Goal: Navigation & Orientation: Find specific page/section

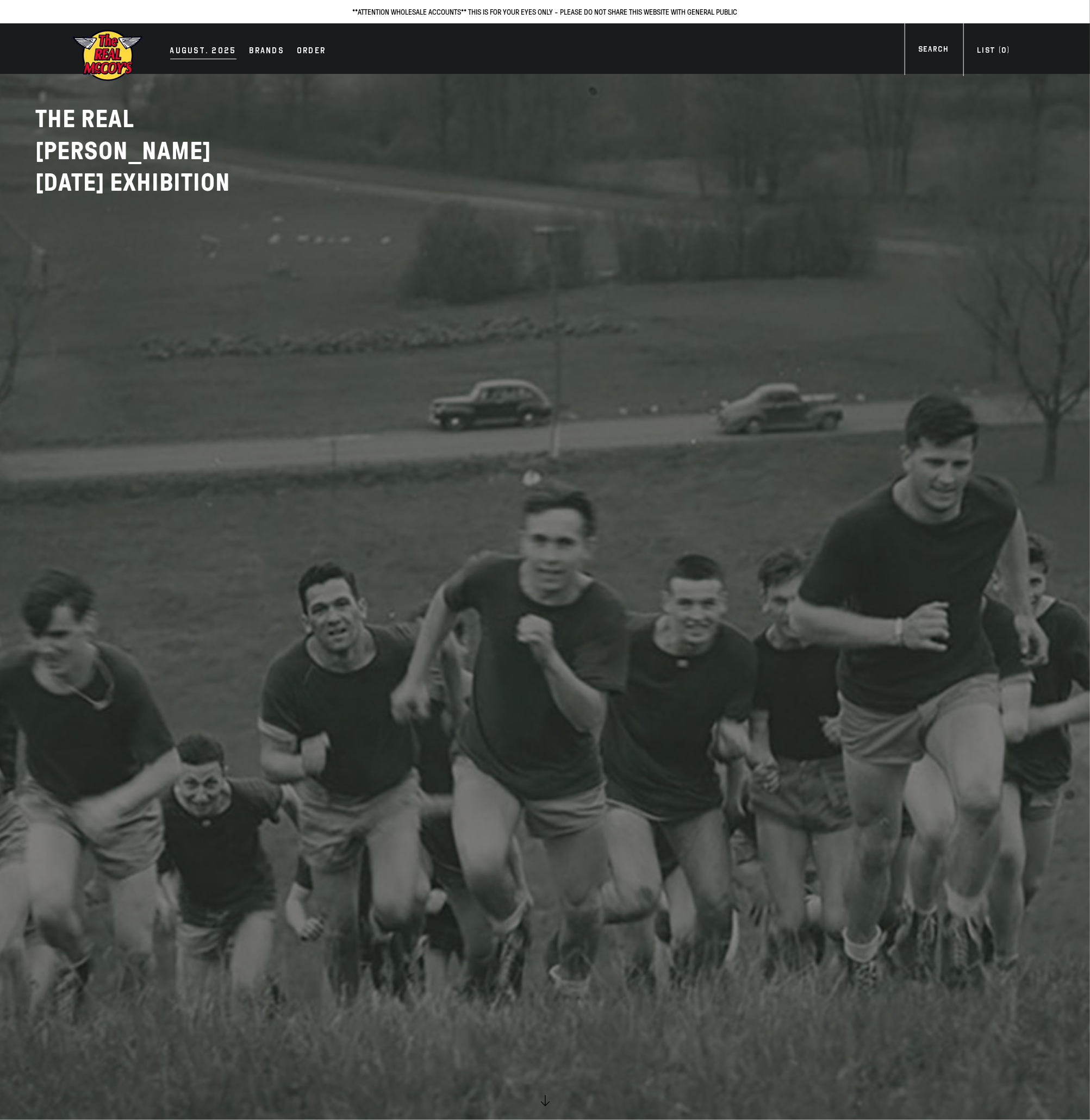
click at [221, 56] on div "AUGUST. 2025" at bounding box center [203, 52] width 66 height 15
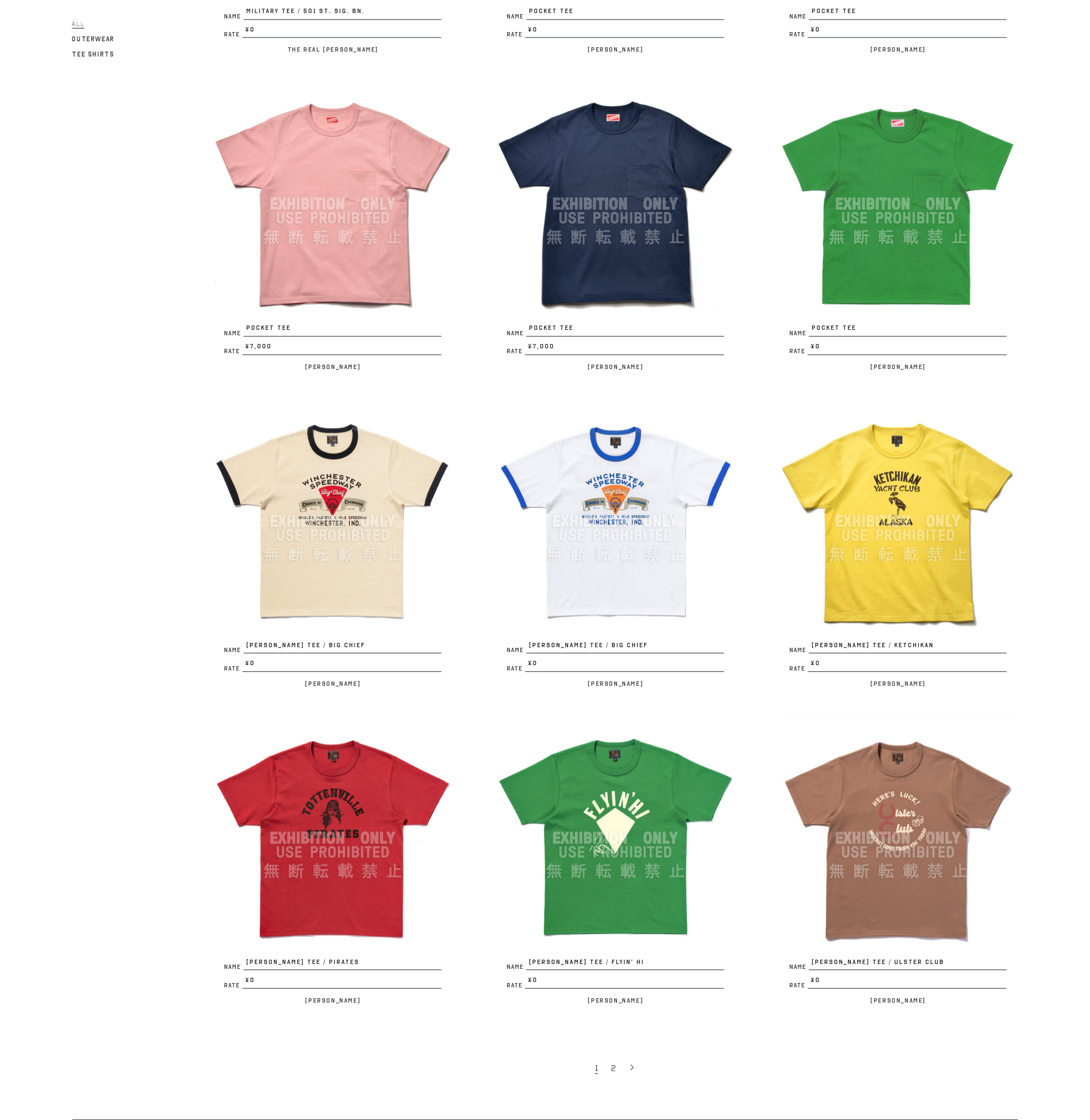
scroll to position [1836, 0]
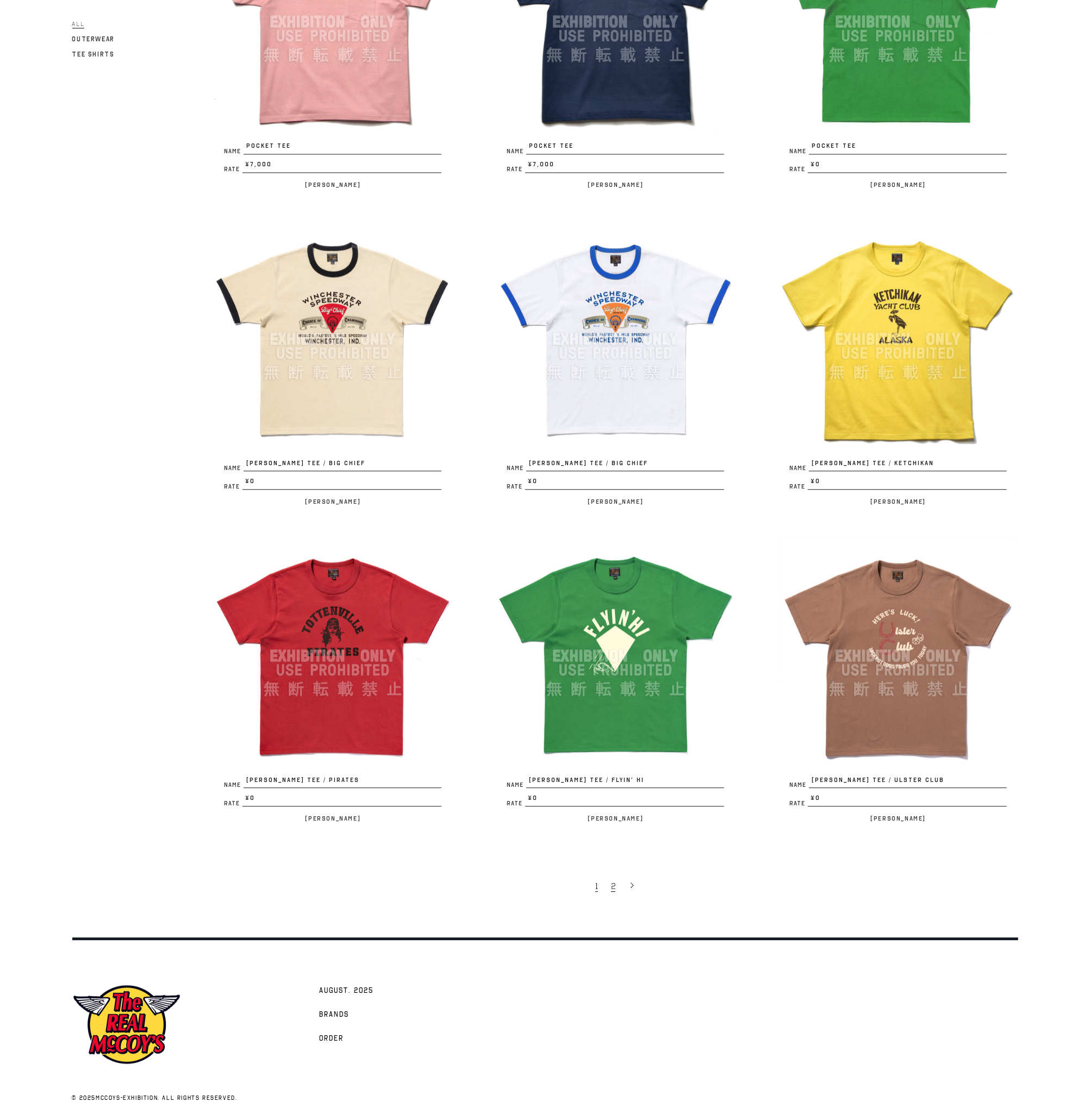
click at [618, 885] on link "2" at bounding box center [614, 885] width 18 height 23
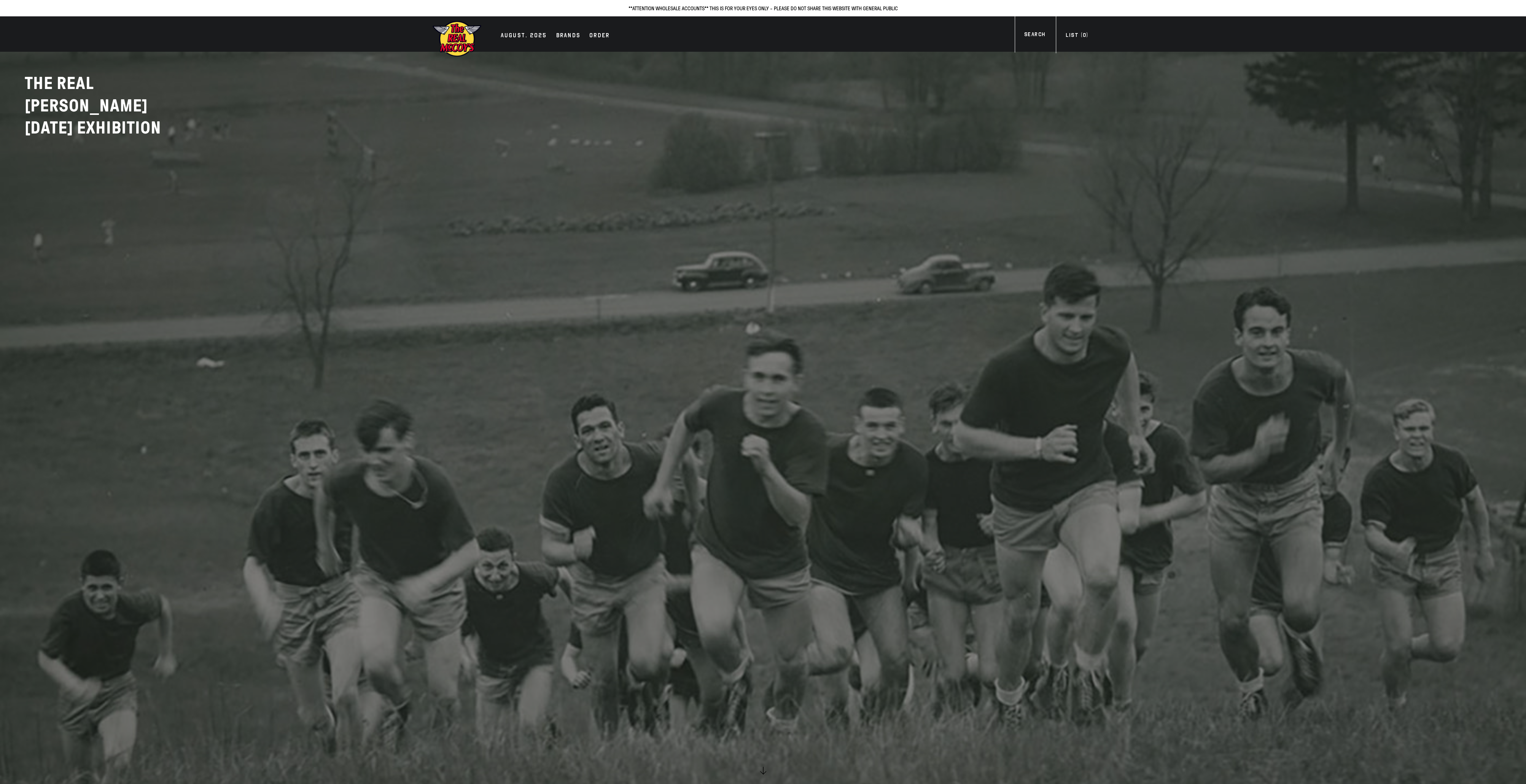
click at [536, 28] on div "AUGUST. 2025 Brands Order More" at bounding box center [763, 34] width 693 height 36
click at [534, 34] on div "AUGUST. 2025" at bounding box center [524, 36] width 46 height 11
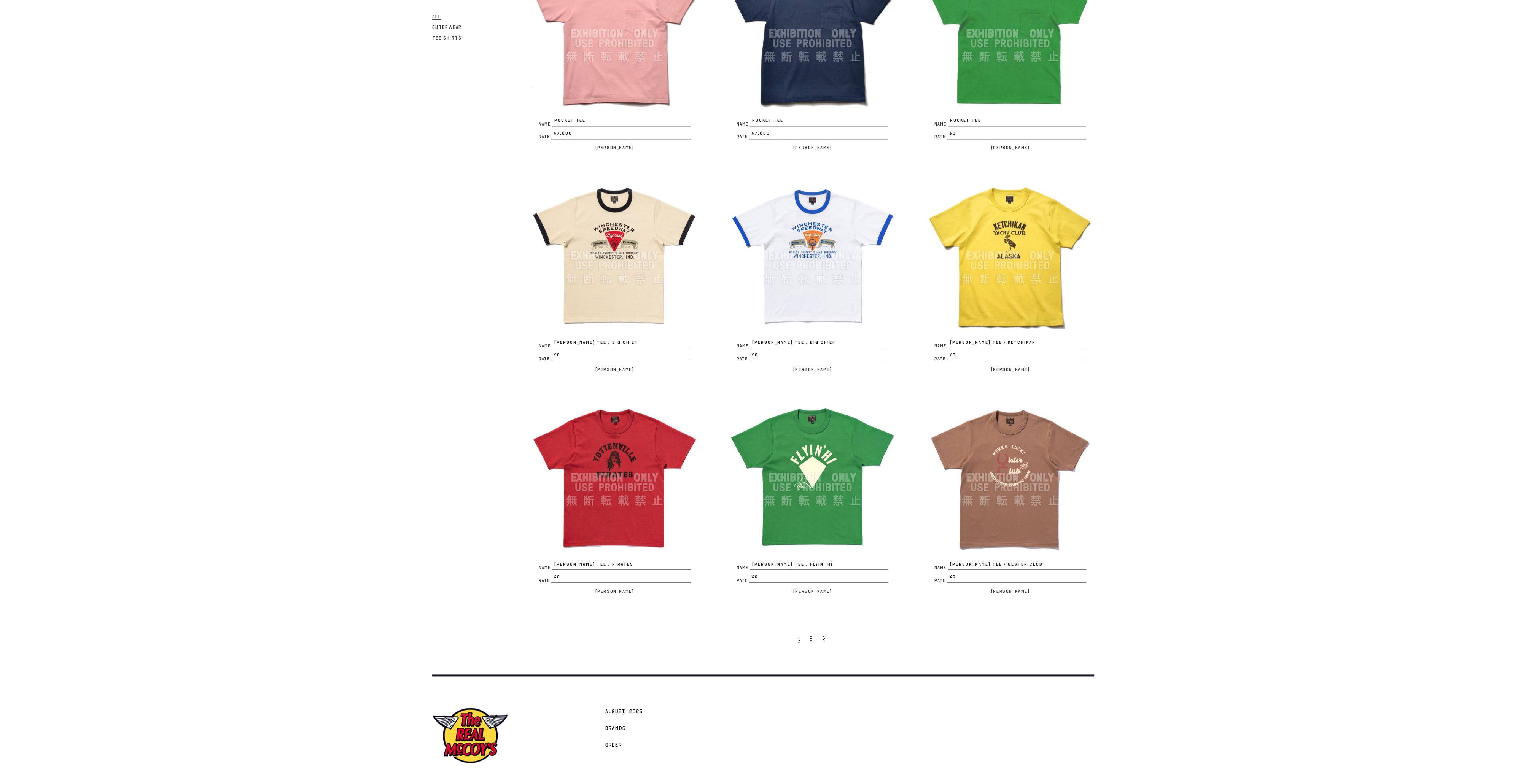
scroll to position [1286, 0]
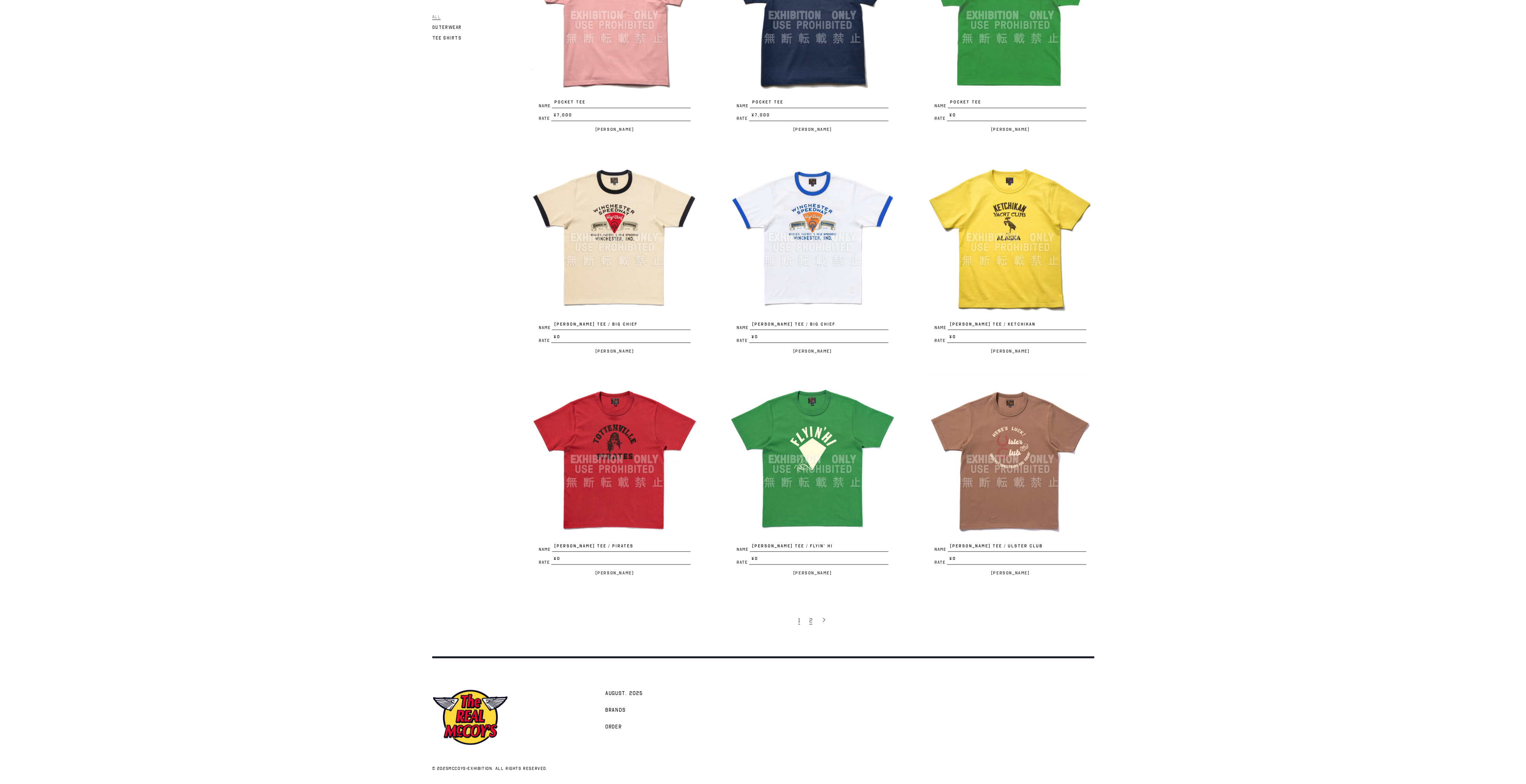
click at [810, 616] on span "2" at bounding box center [810, 620] width 3 height 8
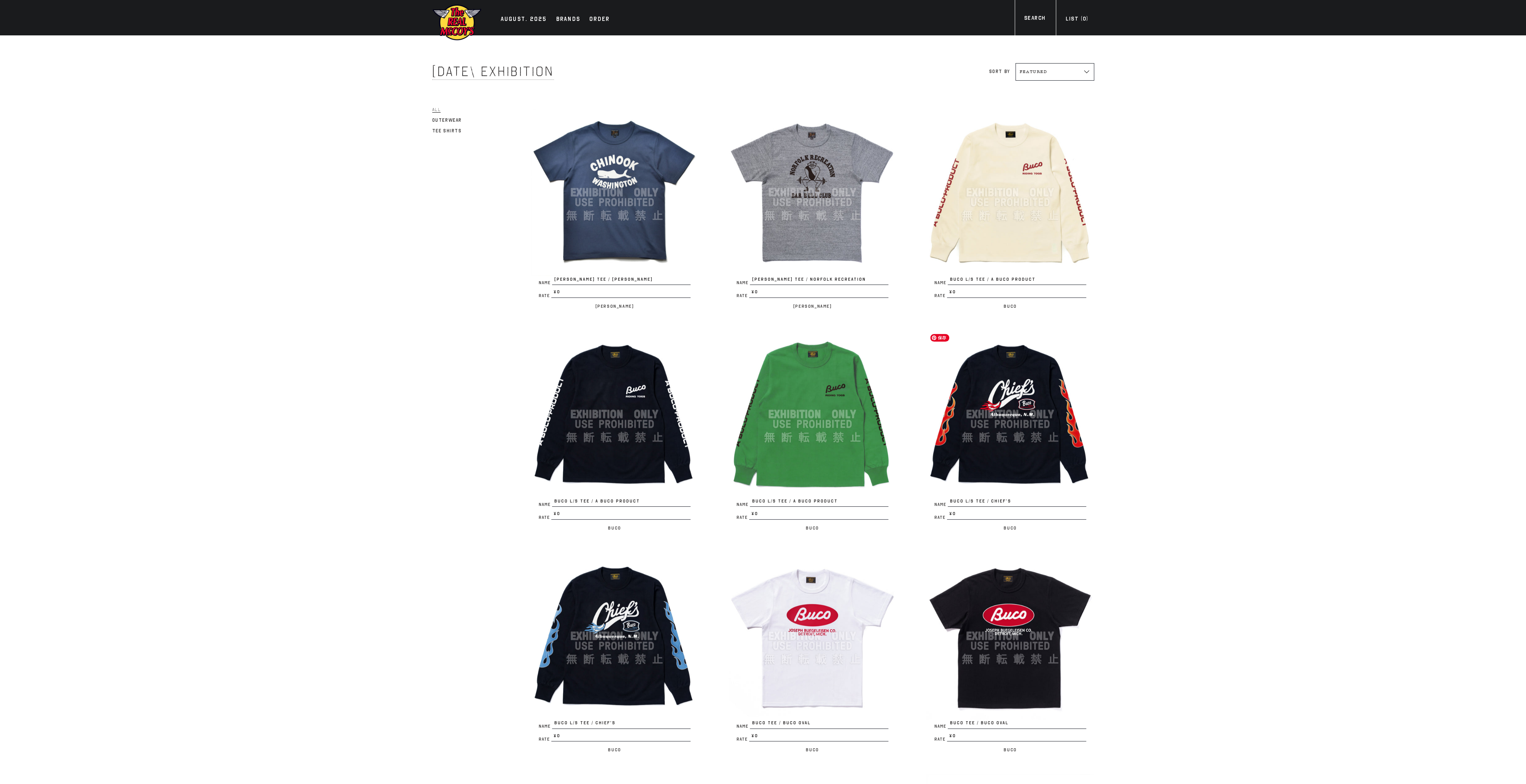
click at [978, 420] on img at bounding box center [1010, 414] width 168 height 168
